Goal: Transaction & Acquisition: Book appointment/travel/reservation

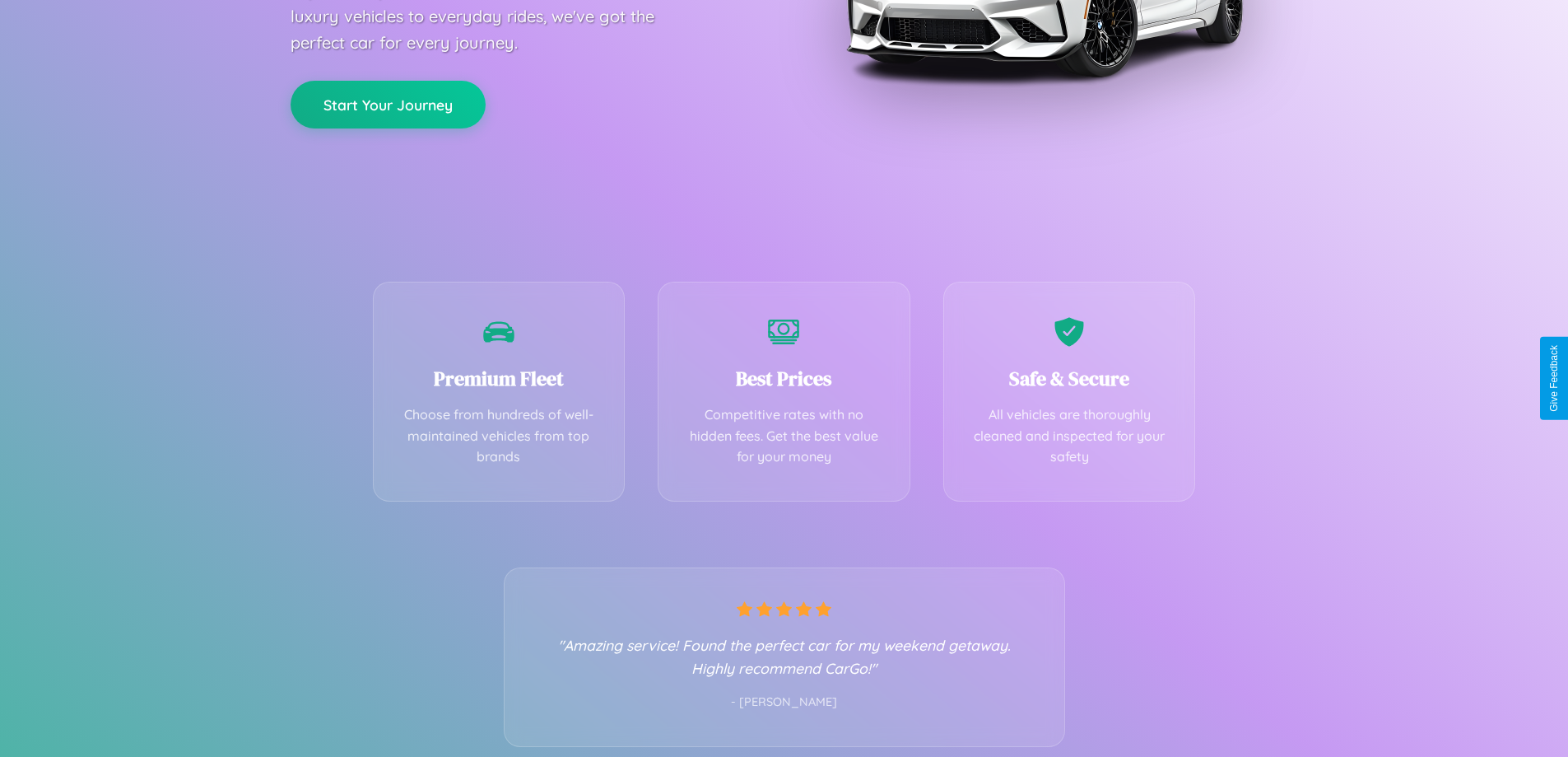
scroll to position [324, 0]
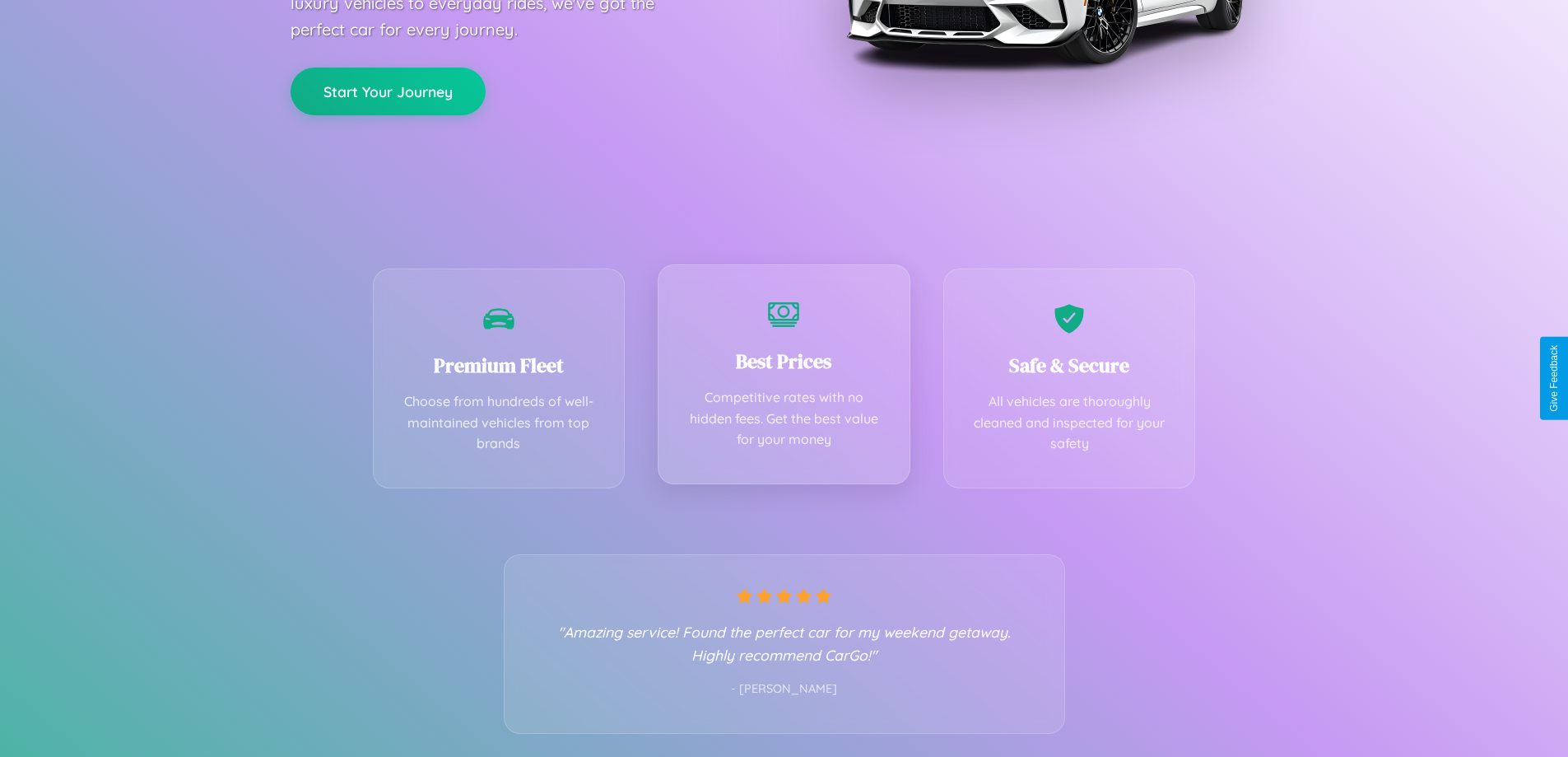
click at [784, 378] on div "Best Prices Competitive rates with no hidden fees. Get the best value for your …" at bounding box center [783, 374] width 252 height 220
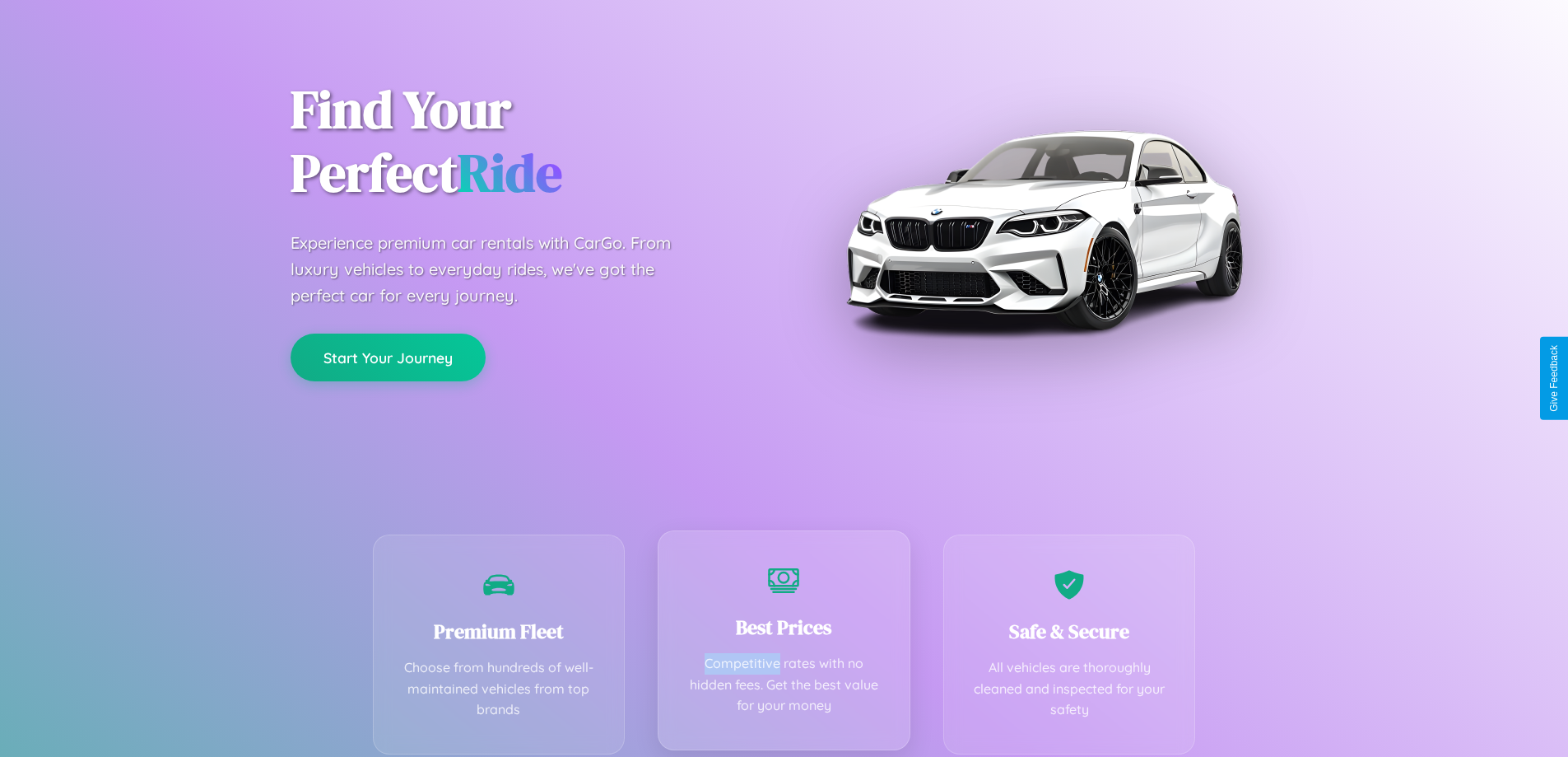
scroll to position [0, 0]
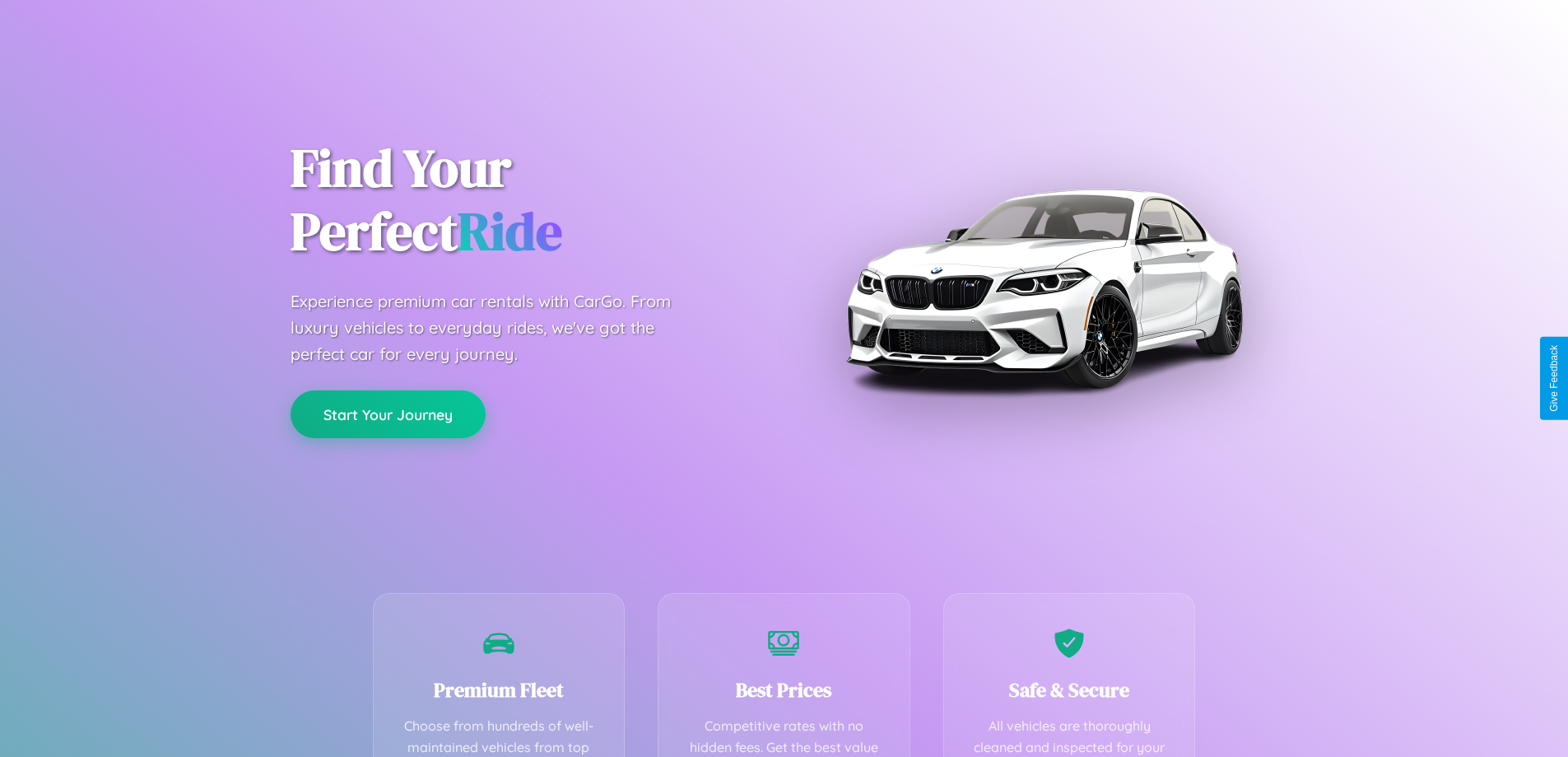
click at [387, 414] on button "Start Your Journey" at bounding box center [388, 413] width 196 height 47
click at [387, 413] on button "Start Your Journey" at bounding box center [388, 413] width 196 height 47
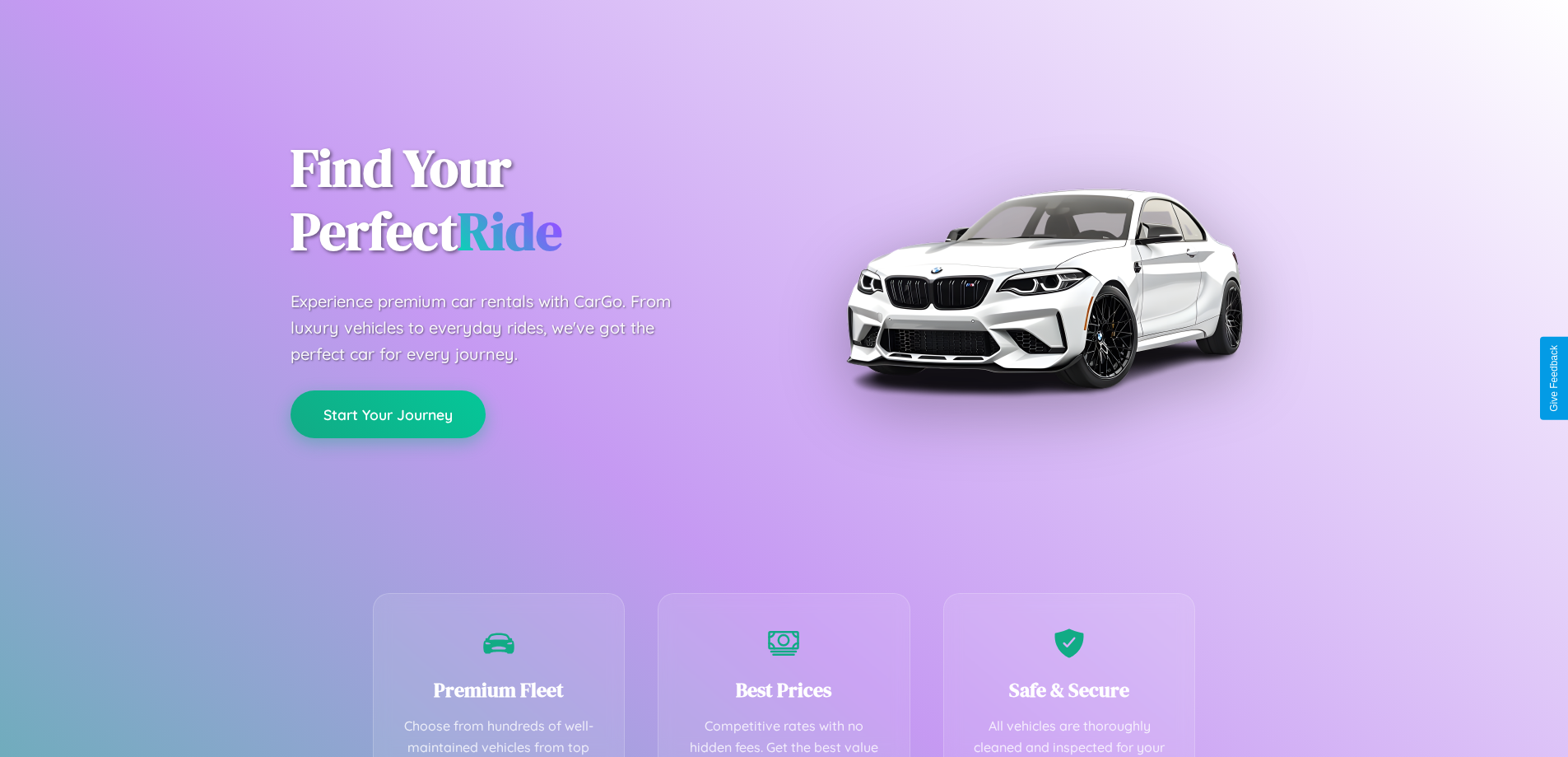
click at [387, 413] on button "Start Your Journey" at bounding box center [388, 413] width 196 height 47
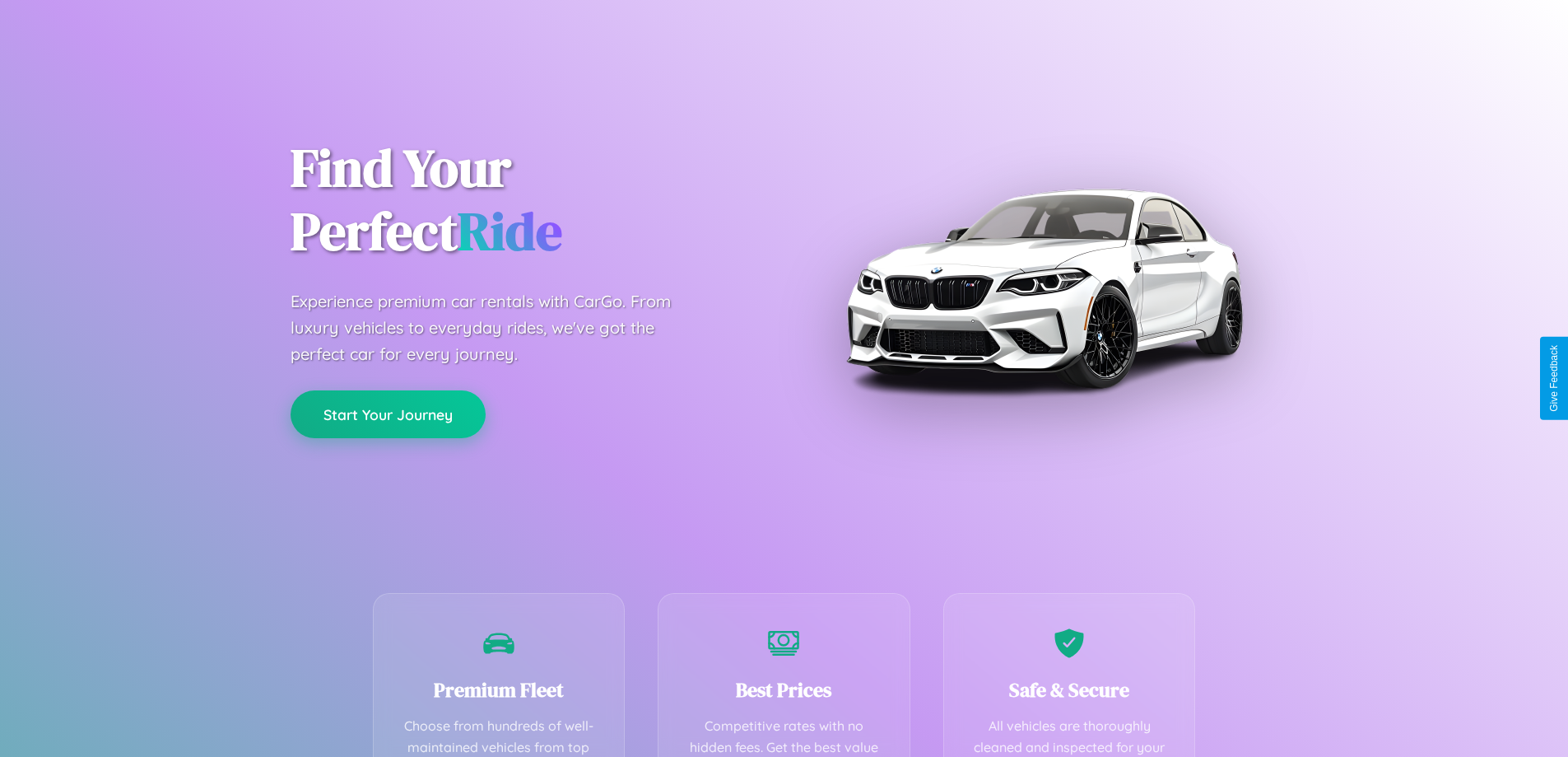
click at [387, 413] on button "Start Your Journey" at bounding box center [388, 413] width 196 height 47
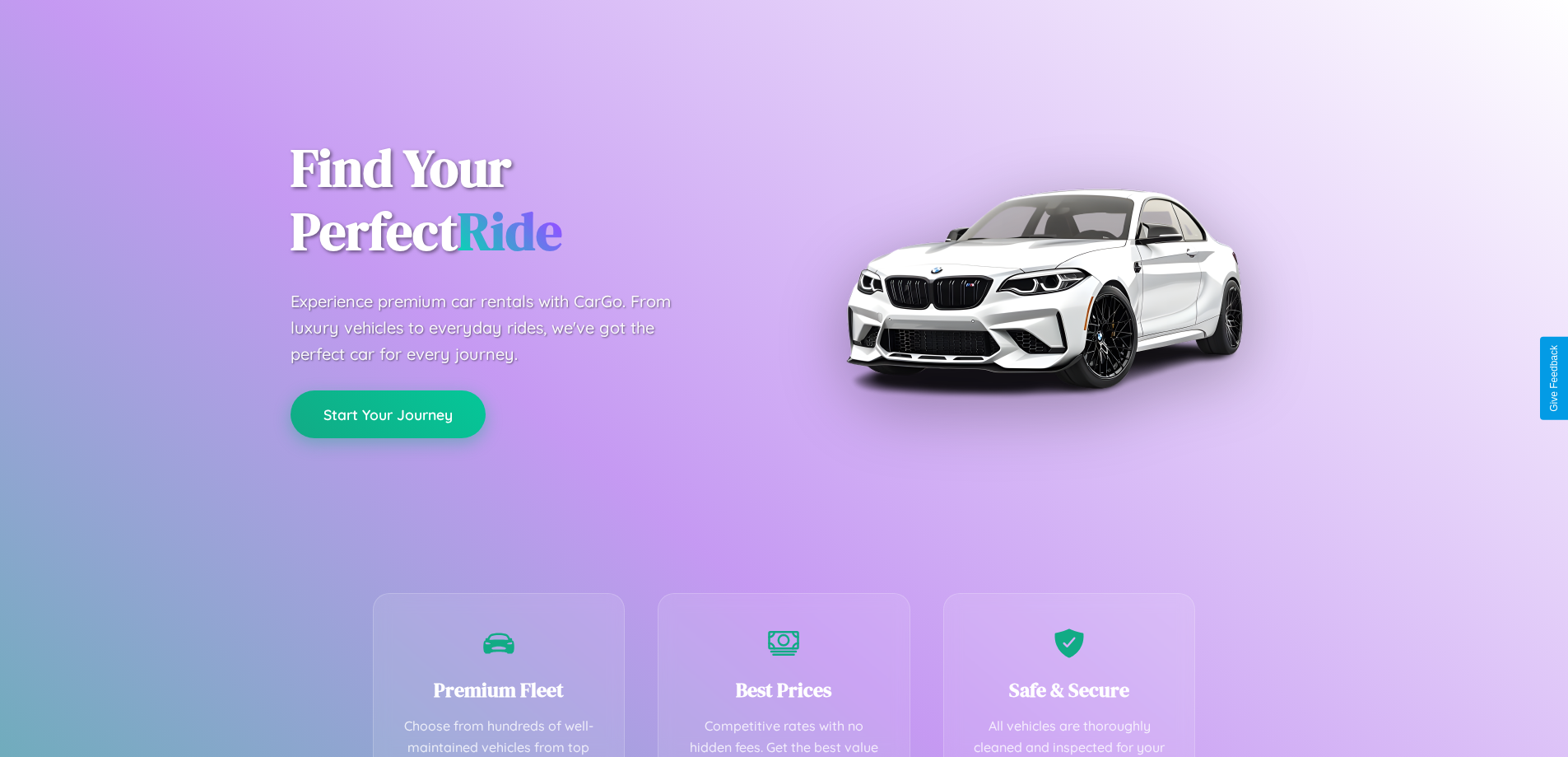
click at [387, 413] on button "Start Your Journey" at bounding box center [388, 413] width 196 height 47
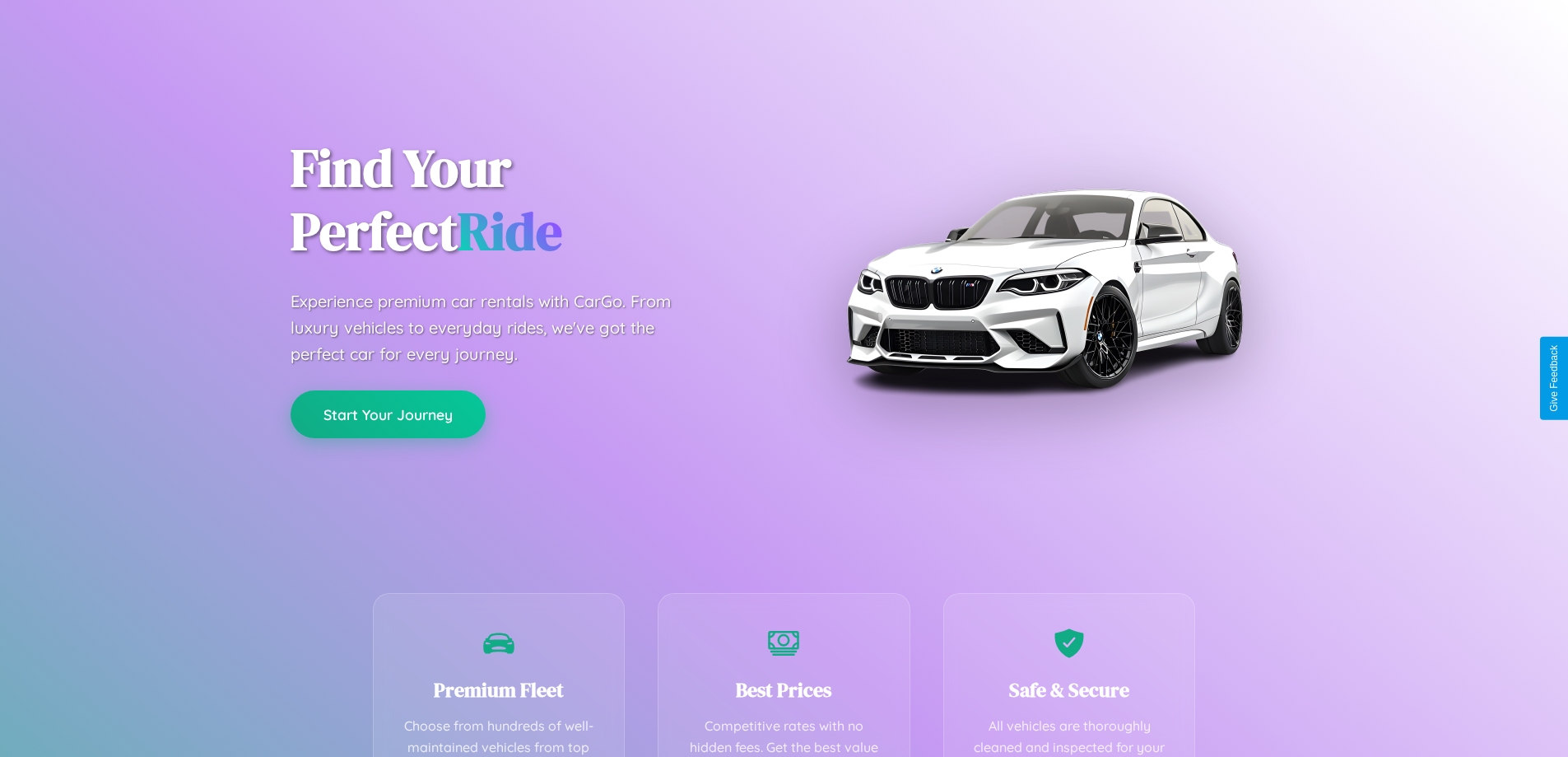
click at [387, 413] on button "Start Your Journey" at bounding box center [388, 413] width 196 height 47
